Goal: Transaction & Acquisition: Purchase product/service

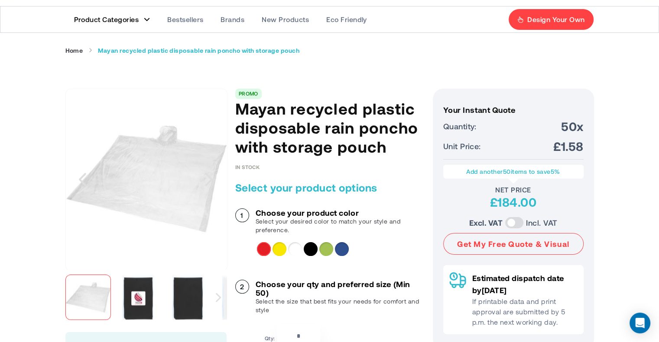
scroll to position [87, 0]
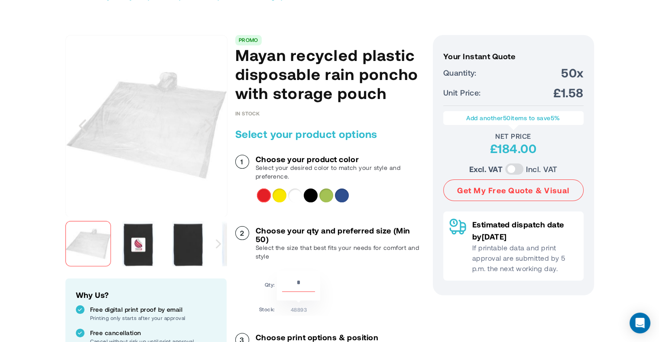
click at [134, 255] on img "Mayan recycled plastic disposable rain poncho with storage pouch" at bounding box center [137, 243] width 45 height 45
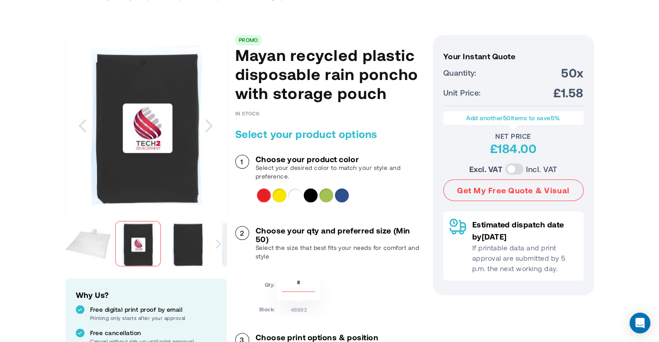
click at [100, 252] on img "Mayan recycled plastic disposable rain poncho with storage pouch" at bounding box center [87, 243] width 45 height 45
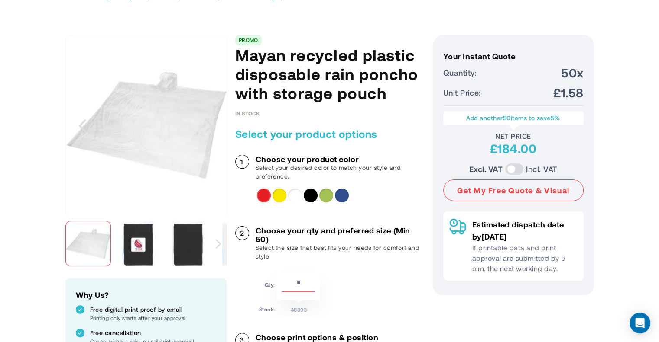
click at [120, 248] on img "Mayan recycled plastic disposable rain poncho with storage pouch" at bounding box center [137, 243] width 45 height 45
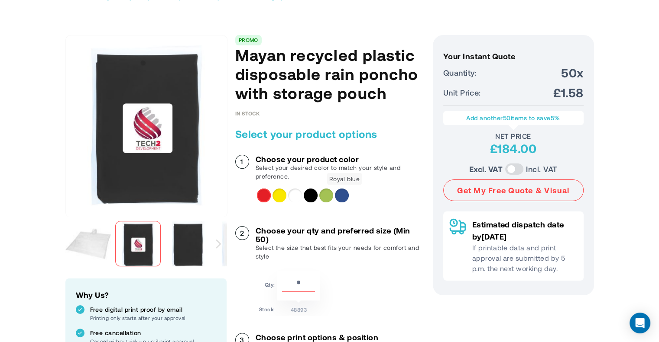
click at [336, 197] on div "Royal blue" at bounding box center [342, 196] width 14 height 14
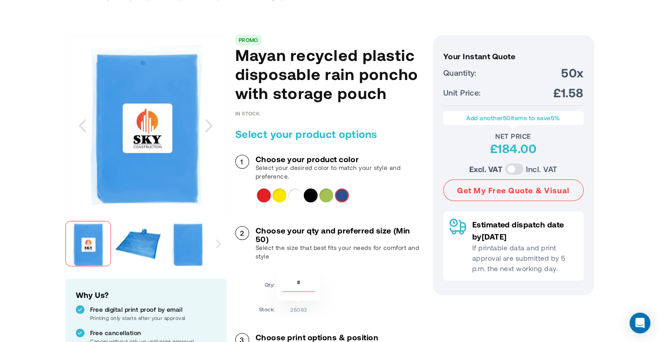
click at [186, 237] on img at bounding box center [187, 243] width 45 height 45
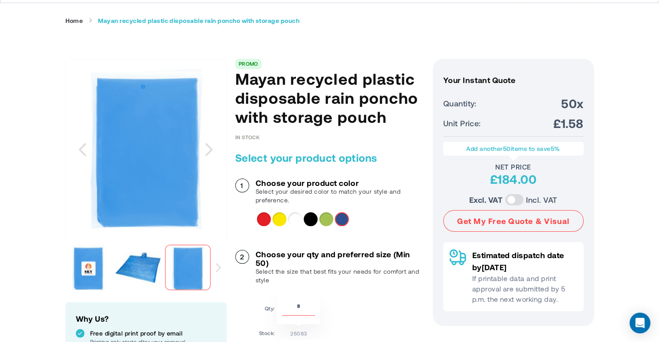
scroll to position [0, 0]
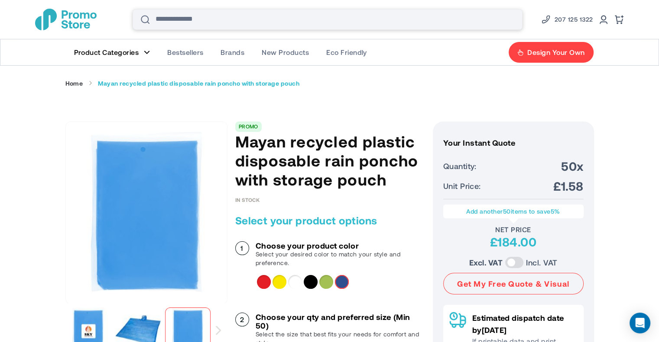
click at [207, 21] on input "Search" at bounding box center [327, 19] width 390 height 21
type input "**********"
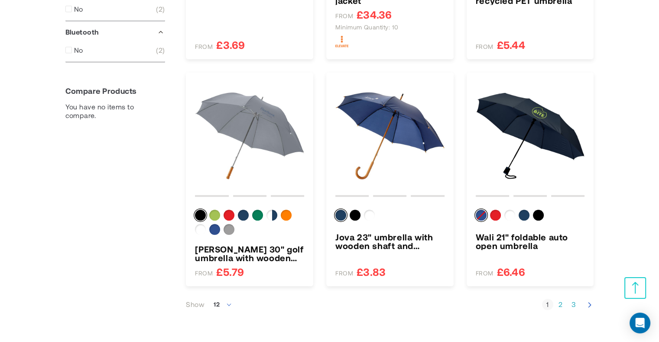
scroll to position [996, 0]
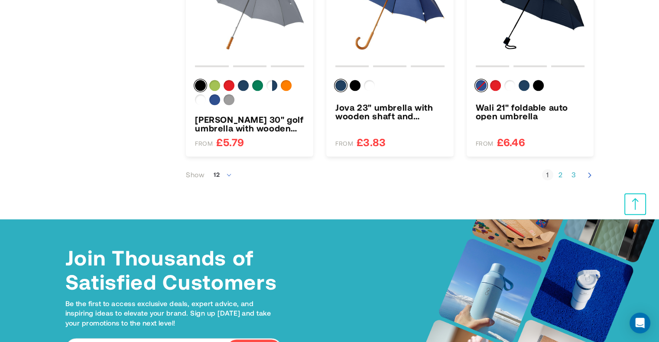
click at [562, 174] on link "Page 2" at bounding box center [560, 175] width 11 height 9
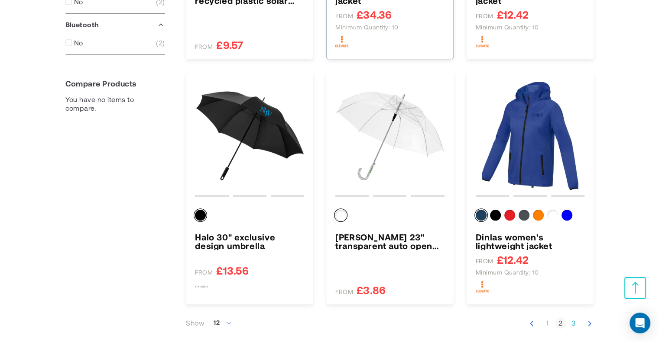
scroll to position [953, 0]
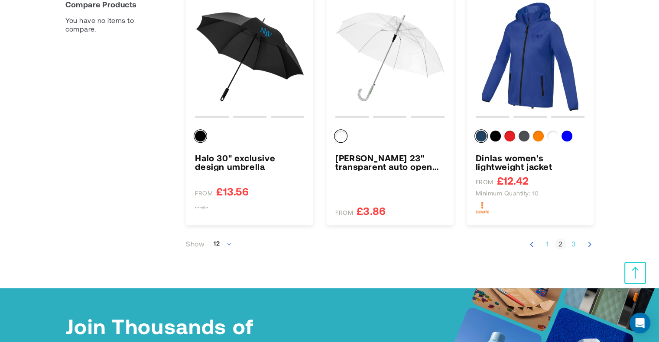
click at [574, 242] on link "Page 3" at bounding box center [573, 244] width 11 height 9
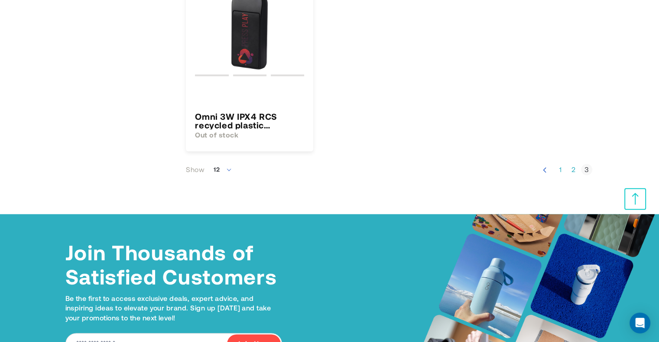
scroll to position [996, 0]
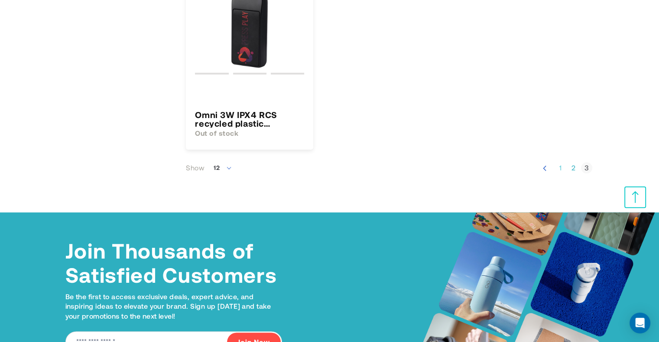
click at [560, 169] on link "Page 1" at bounding box center [560, 168] width 11 height 9
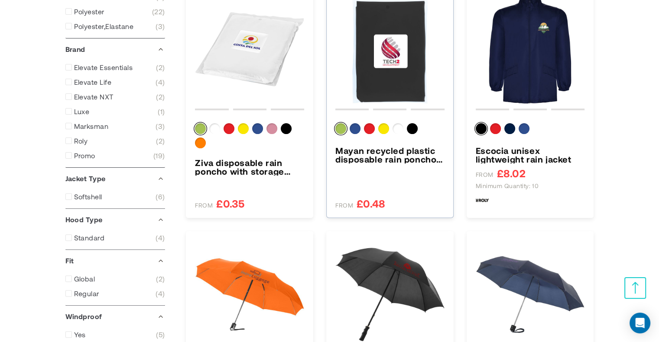
scroll to position [260, 0]
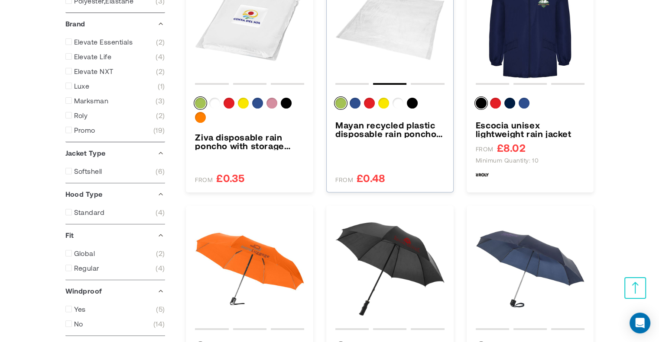
click at [388, 42] on img "Mayan recycled plastic disposable rain poncho with storage pouch" at bounding box center [389, 23] width 109 height 109
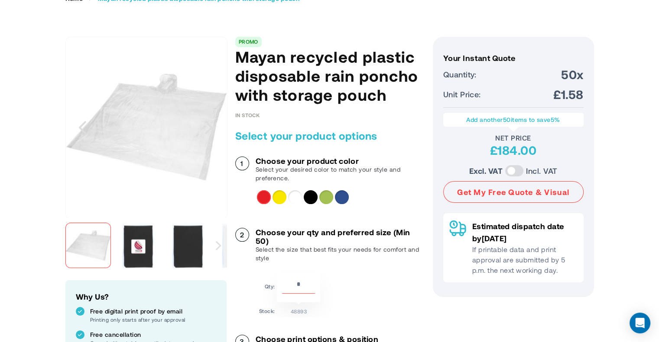
scroll to position [87, 0]
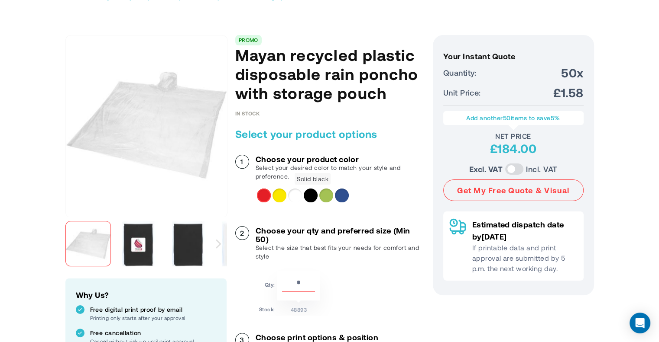
click at [310, 192] on div "Solid black" at bounding box center [311, 196] width 14 height 14
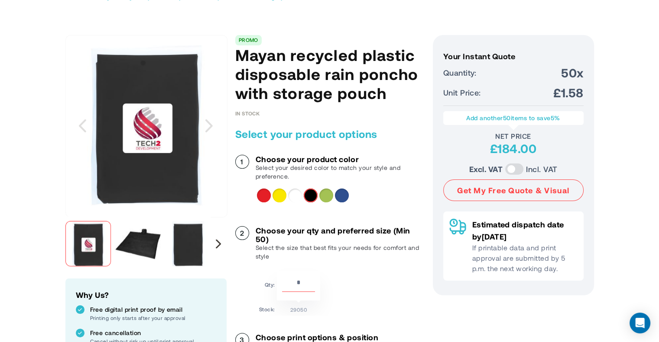
click at [216, 245] on div "Next" at bounding box center [218, 243] width 5 height 9
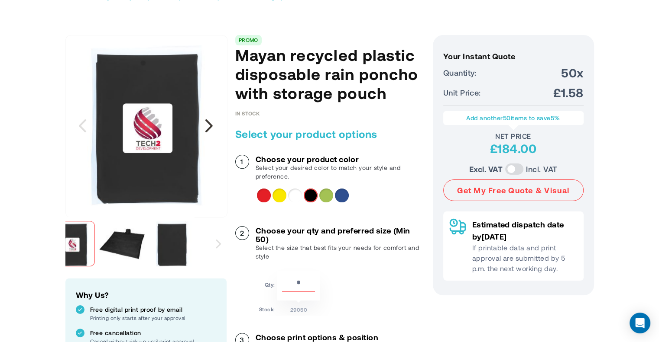
click at [212, 122] on div "Next" at bounding box center [209, 126] width 22 height 22
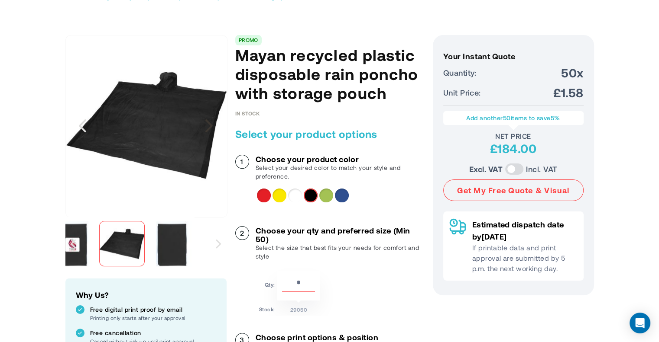
click at [206, 123] on div "Next" at bounding box center [209, 126] width 22 height 22
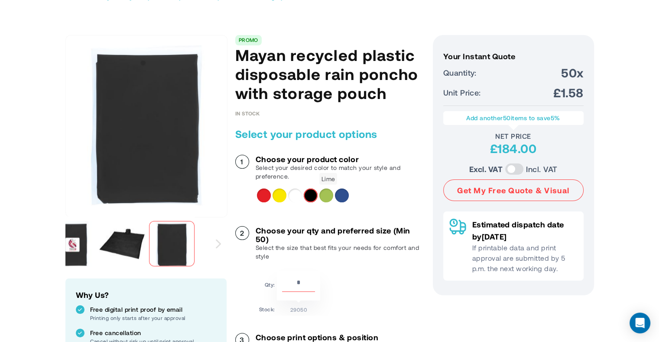
click at [328, 197] on div "Lime" at bounding box center [326, 196] width 14 height 14
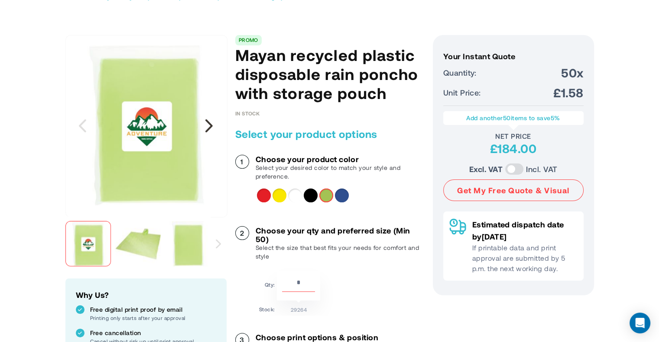
click at [209, 129] on div "Next" at bounding box center [209, 126] width 22 height 22
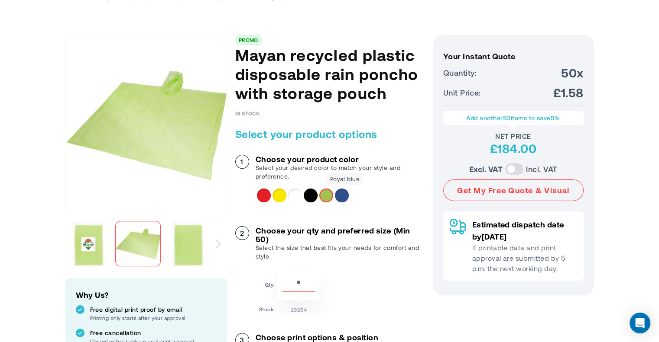
click at [342, 196] on div "Royal blue" at bounding box center [342, 196] width 14 height 14
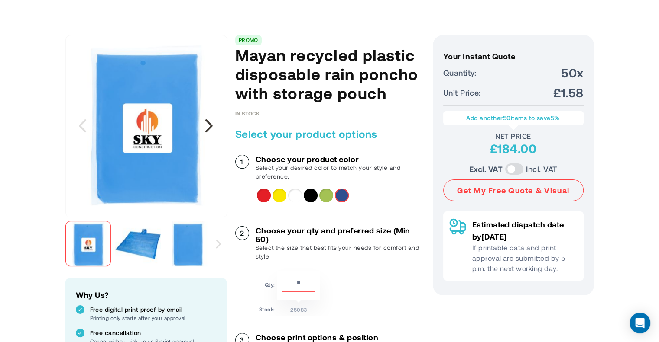
click at [210, 126] on div "Next" at bounding box center [209, 126] width 22 height 22
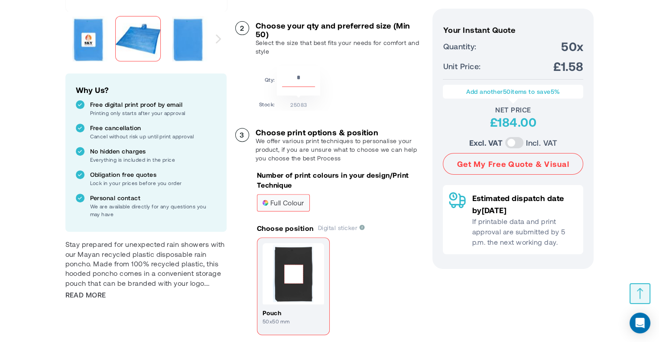
scroll to position [303, 0]
